Goal: Transaction & Acquisition: Register for event/course

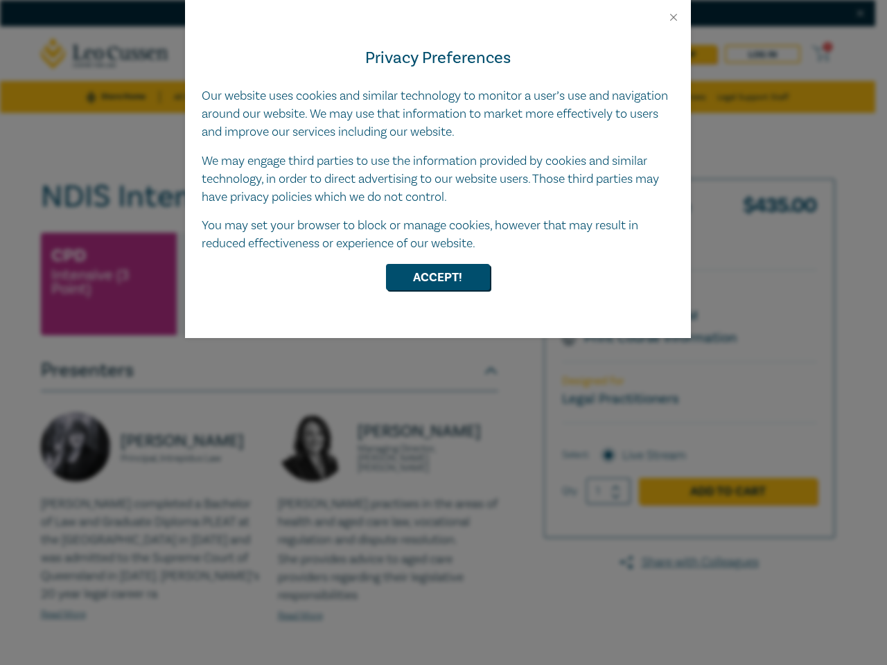
click at [444, 333] on div "Privacy Preferences Our website uses cookies and similar technology to monitor …" at bounding box center [438, 181] width 506 height 315
click at [674, 17] on button "Close" at bounding box center [674, 17] width 12 height 12
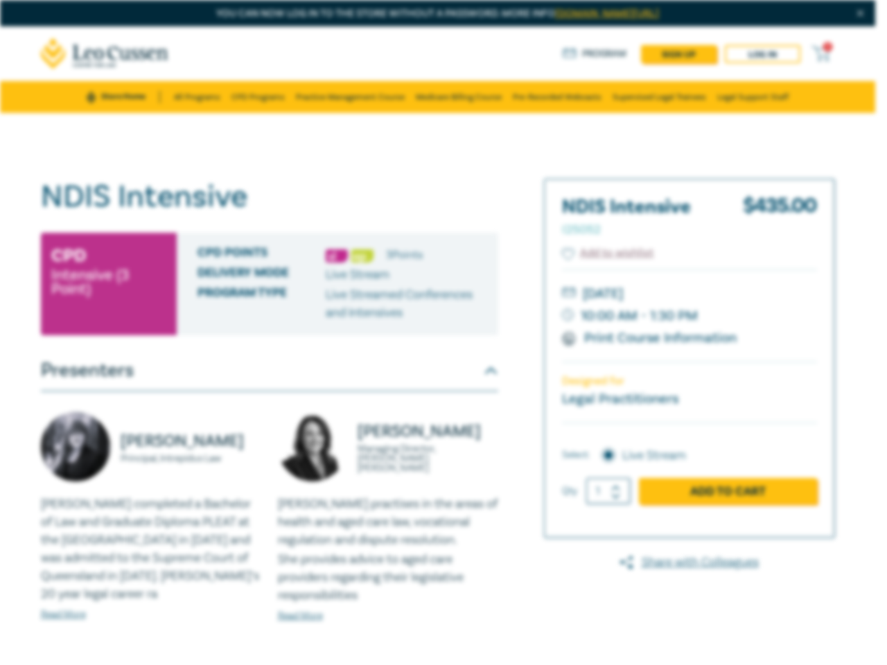
click at [438, 277] on div "Delivery Mode Live Stream" at bounding box center [343, 275] width 290 height 18
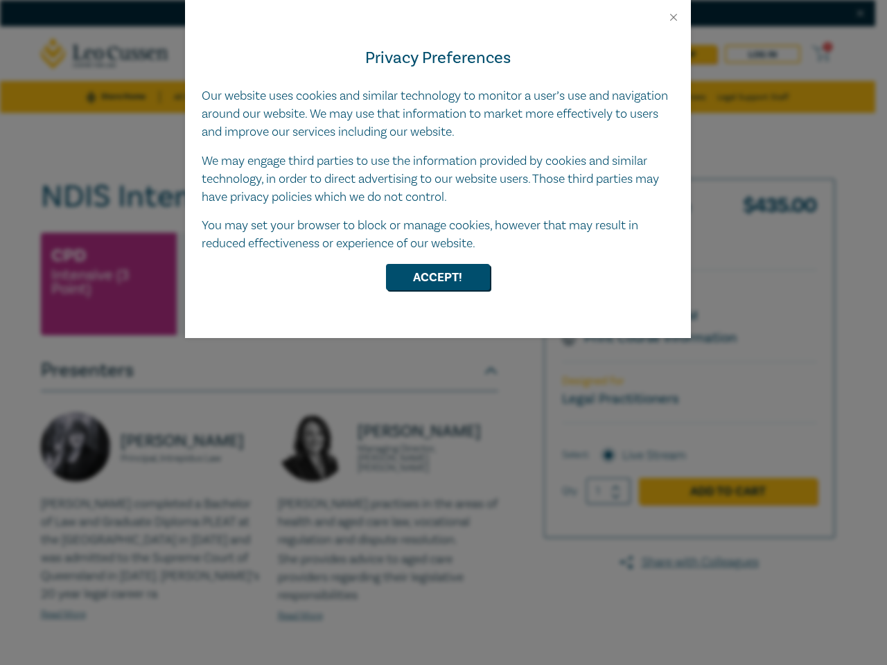
click at [444, 333] on div "Privacy Preferences Our website uses cookies and similar technology to monitor …" at bounding box center [438, 181] width 506 height 315
